Goal: Task Accomplishment & Management: Use online tool/utility

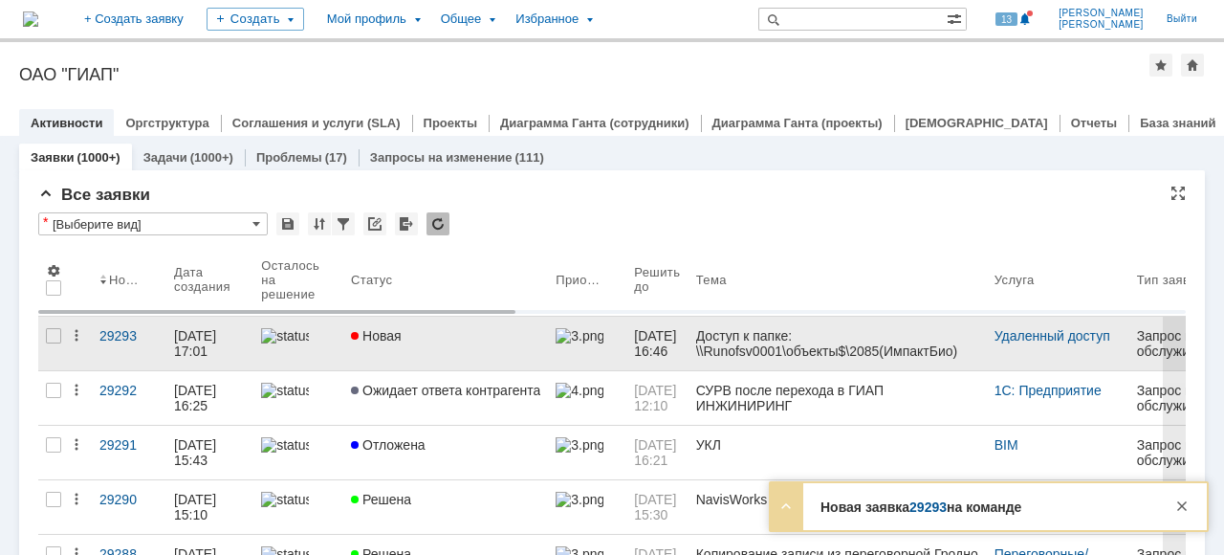
click at [372, 354] on link "Новая" at bounding box center [445, 344] width 205 height 54
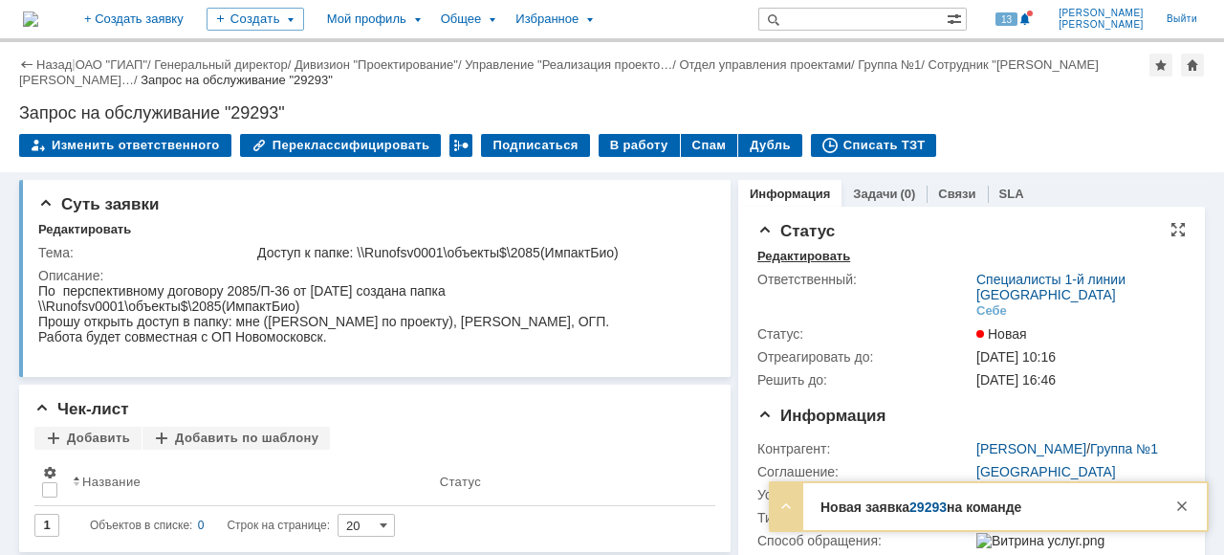
click at [804, 256] on div "Редактировать" at bounding box center [804, 256] width 93 height 15
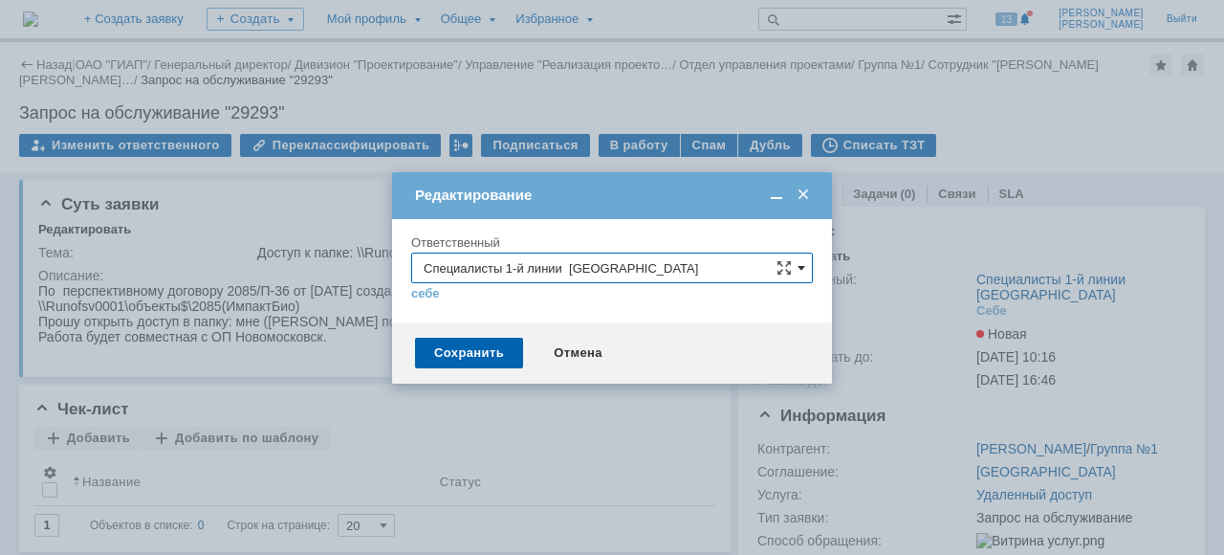
click at [804, 272] on span at bounding box center [802, 267] width 8 height 15
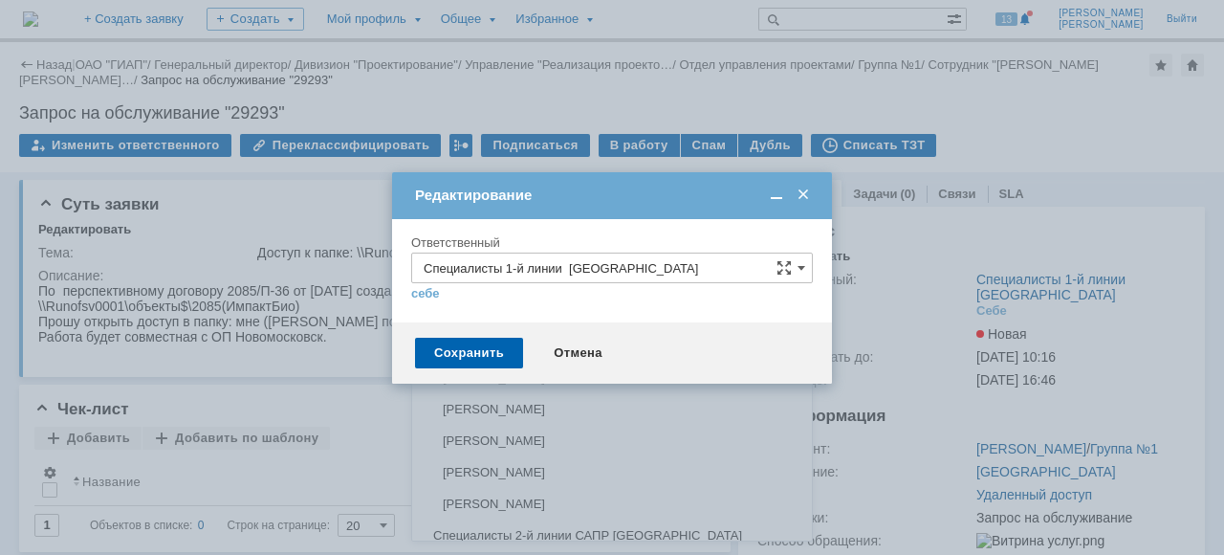
scroll to position [1365, 0]
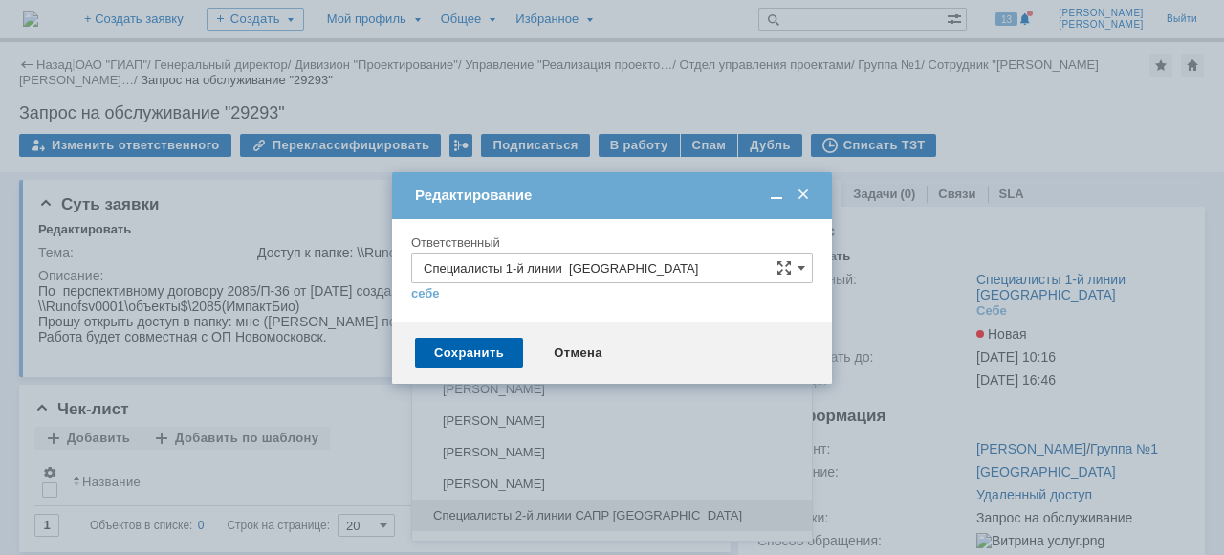
click at [542, 508] on span "Специалисты 2-й линии САПР [GEOGRAPHIC_DATA]" at bounding box center [612, 515] width 377 height 15
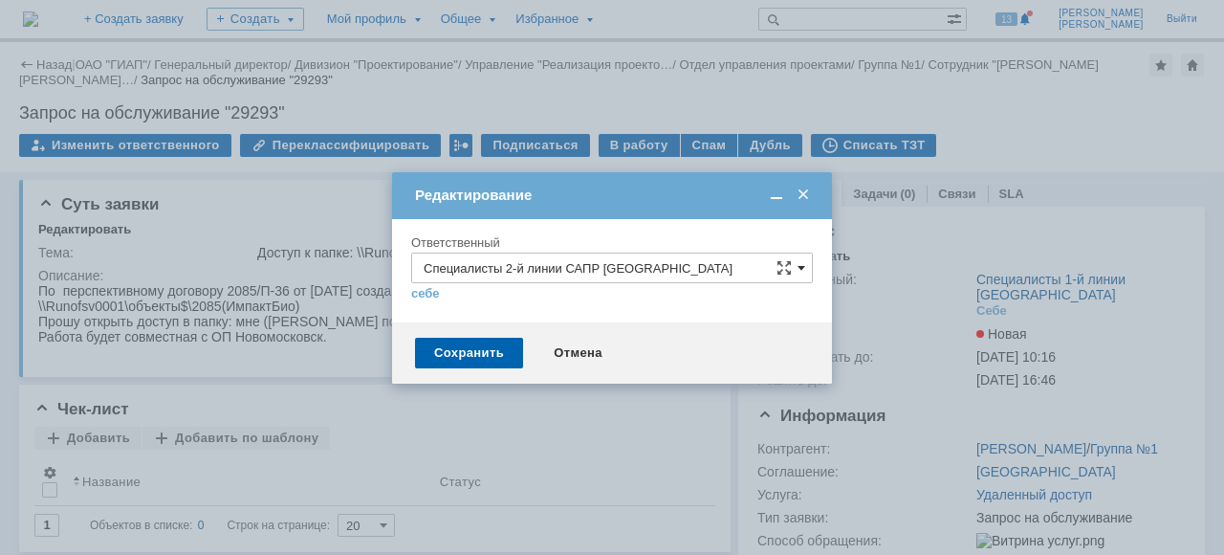
click at [802, 265] on span at bounding box center [802, 267] width 8 height 15
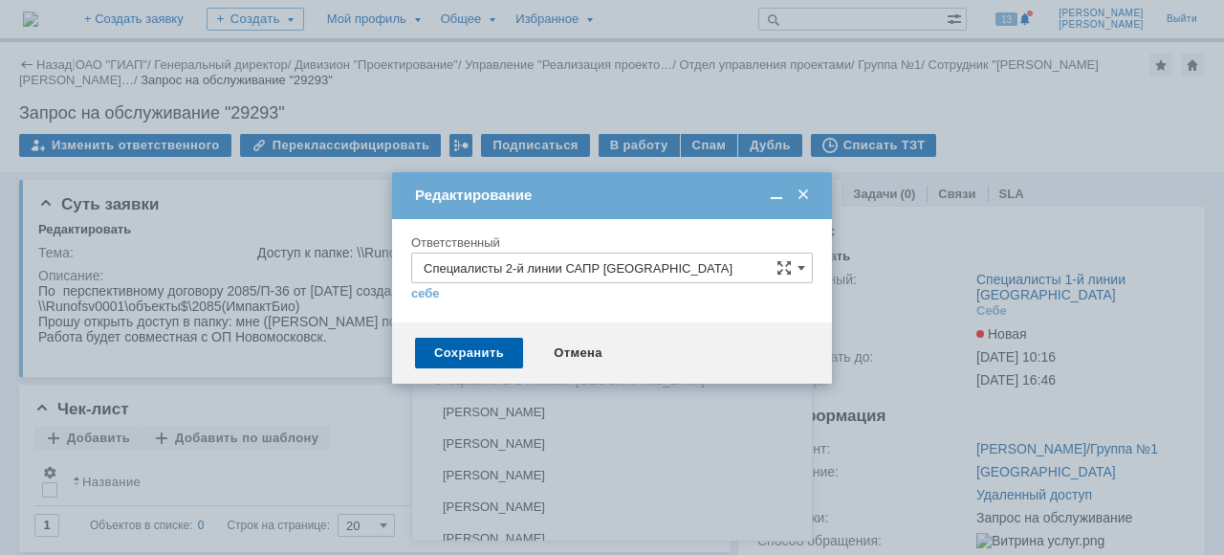
scroll to position [843, 0]
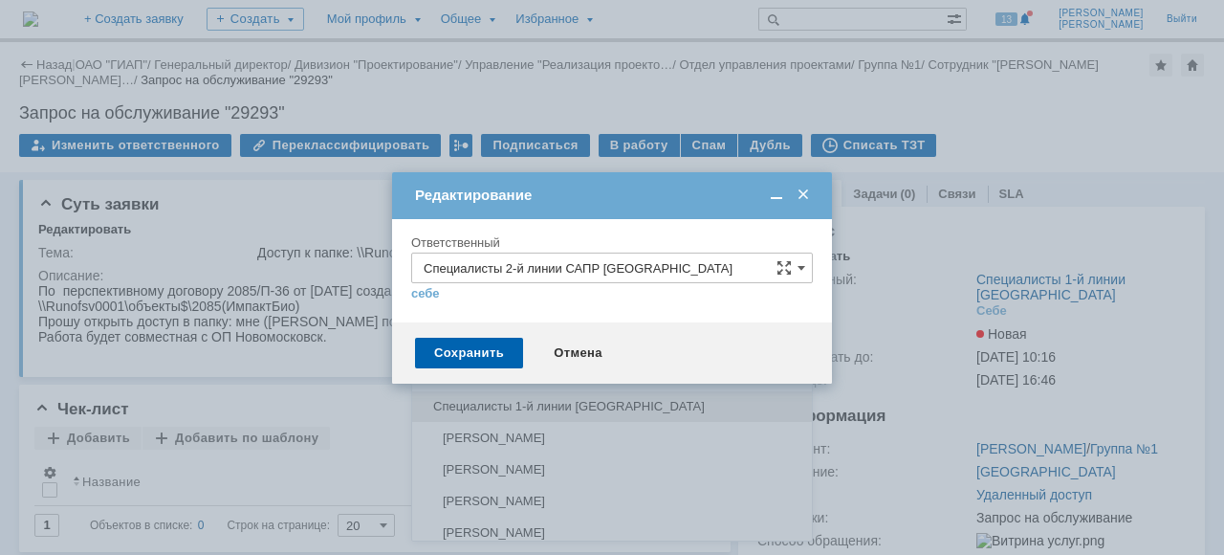
click at [631, 399] on span "Специалисты 1-й линии [GEOGRAPHIC_DATA]" at bounding box center [612, 406] width 377 height 15
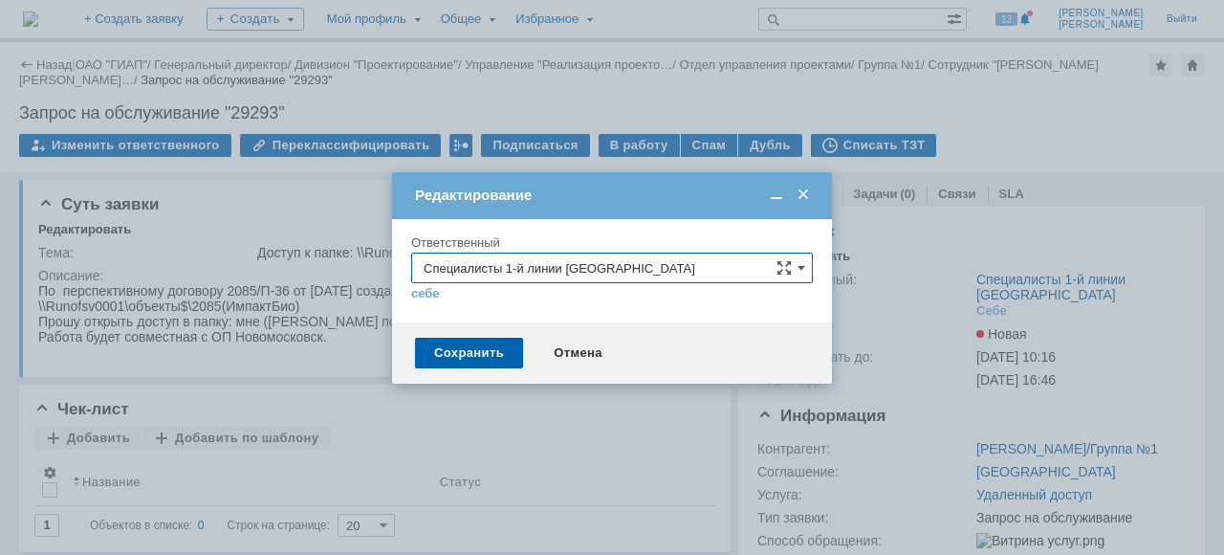
type input "Специалисты 1-й линии [GEOGRAPHIC_DATA]"
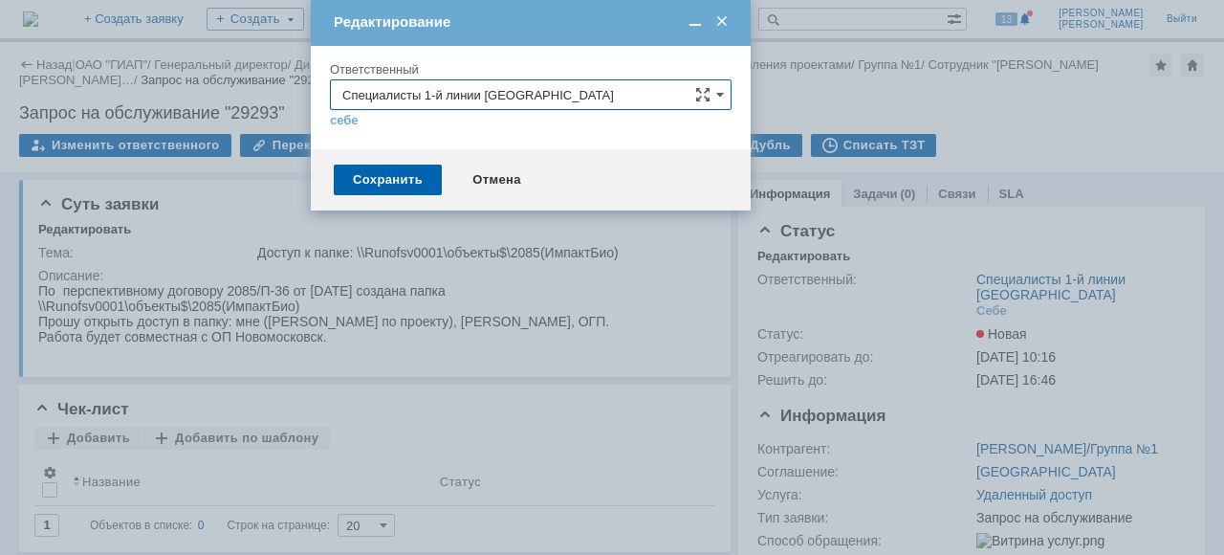
drag, startPoint x: 589, startPoint y: 192, endPoint x: 508, endPoint y: 19, distance: 191.3
click at [508, 19] on div "Редактирование" at bounding box center [533, 21] width 398 height 17
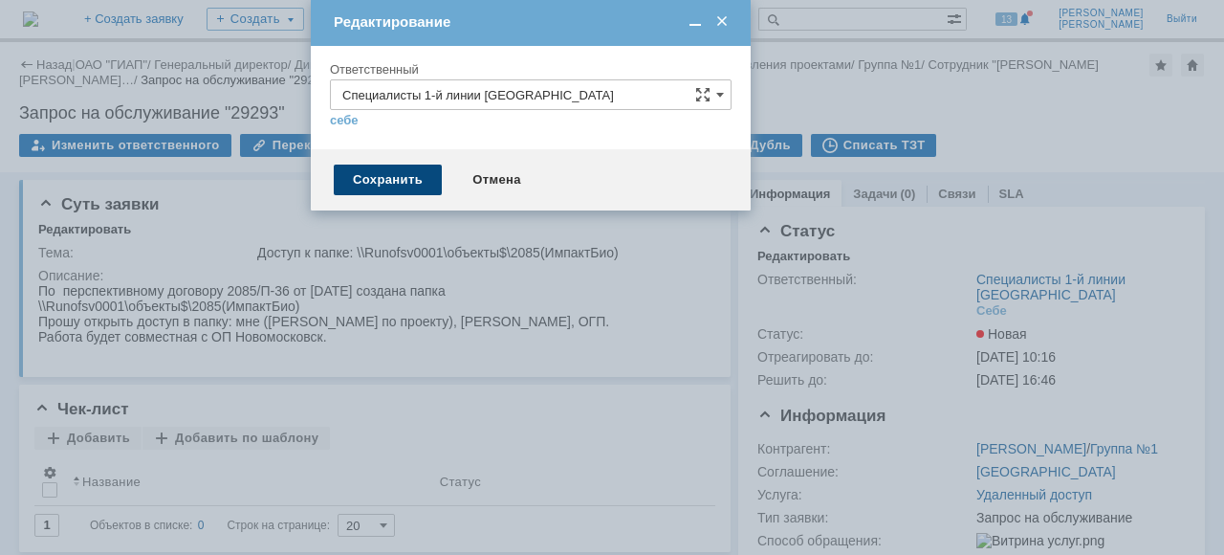
click at [381, 167] on div "Сохранить" at bounding box center [388, 180] width 108 height 31
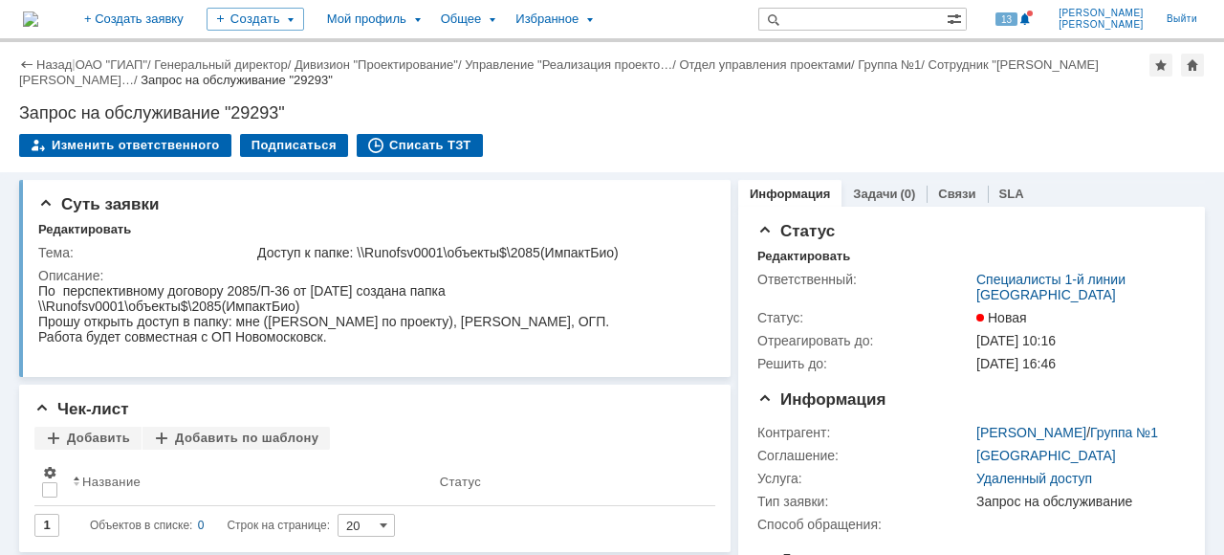
scroll to position [0, 0]
click at [99, 58] on link "ОАО "ГИАП"" at bounding box center [112, 64] width 72 height 14
